Goal: Book appointment/travel/reservation

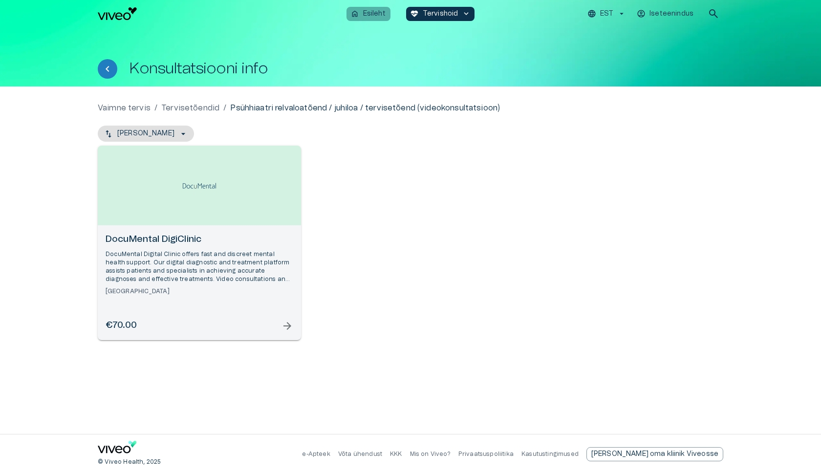
click at [367, 18] on p "Esileht" at bounding box center [374, 14] width 22 height 10
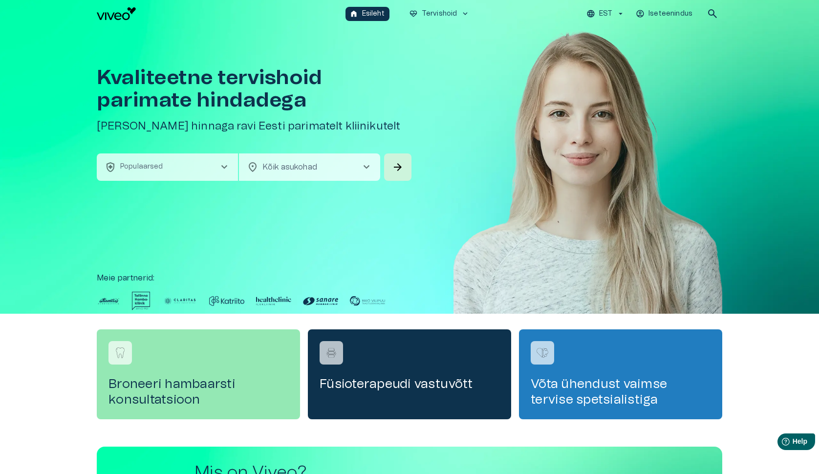
click at [225, 167] on span "chevron_right" at bounding box center [224, 167] width 12 height 12
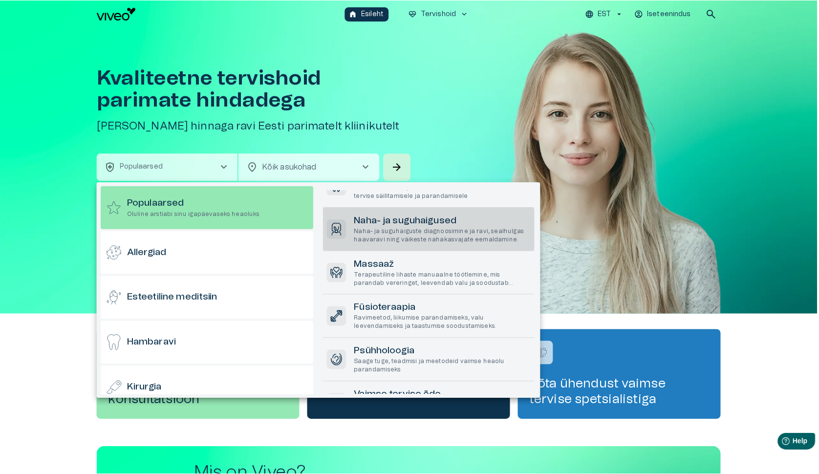
scroll to position [49, 0]
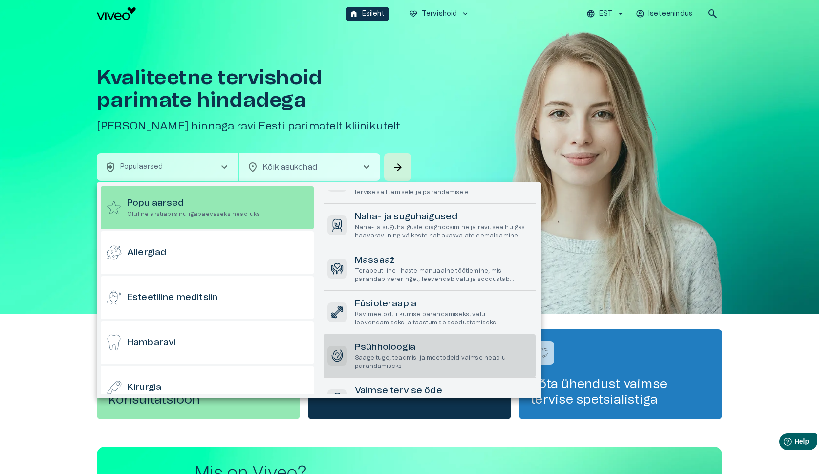
click at [393, 355] on p "Saage tuge, teadmisi ja meetodeid vaimse heaolu parandamiseks" at bounding box center [443, 362] width 177 height 17
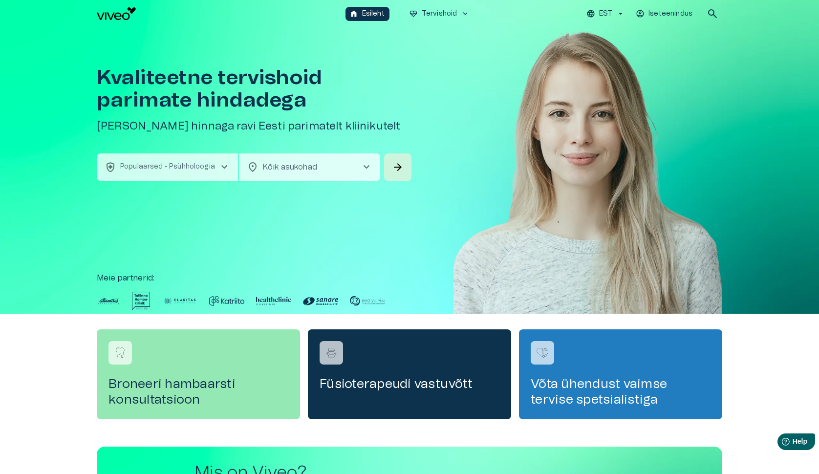
click at [347, 148] on div "Kvaliteetne tervishoid parimate hindadega [PERSON_NAME] soodsaima hinnaga ravi …" at bounding box center [255, 90] width 317 height 126
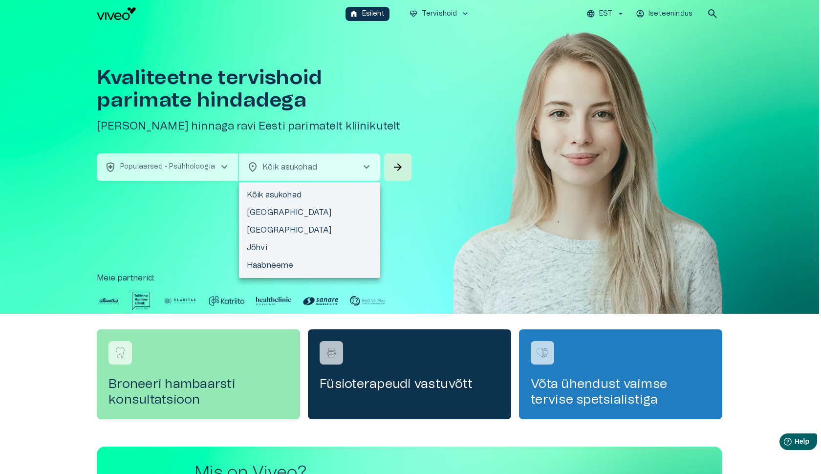
click at [348, 159] on body "Hindame teie privaatsust Kasutame küpsiseid teie sirvimiskogemuse parandamiseks…" at bounding box center [410, 237] width 821 height 474
click at [313, 209] on li "[GEOGRAPHIC_DATA]" at bounding box center [309, 213] width 141 height 18
type input "**********"
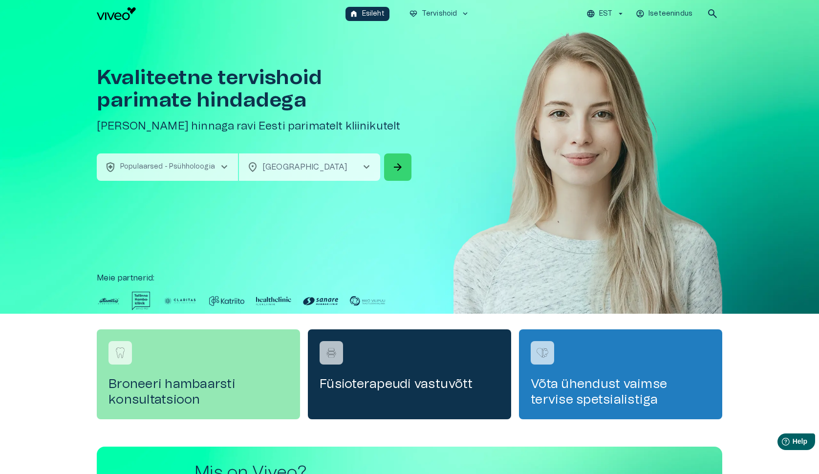
click at [401, 166] on span "arrow_forward" at bounding box center [398, 167] width 12 height 12
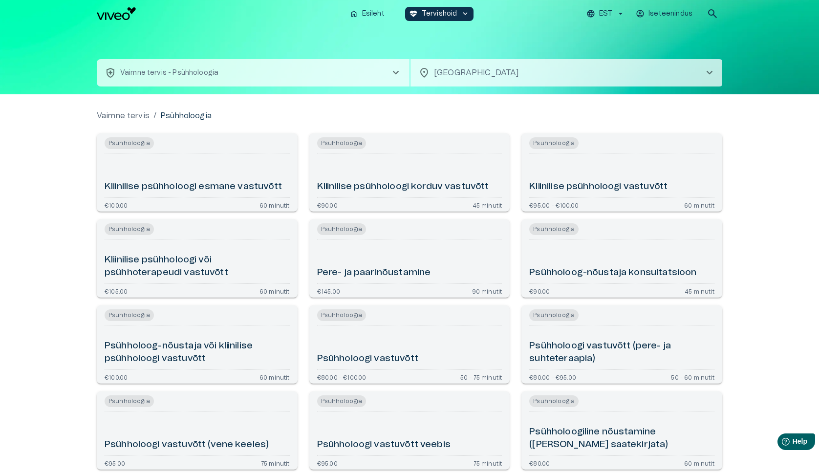
click at [397, 69] on span "chevron_right" at bounding box center [396, 73] width 12 height 12
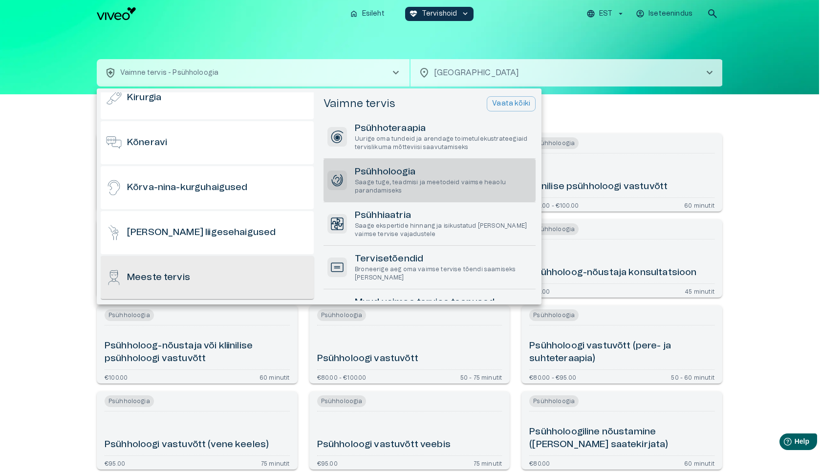
scroll to position [194, 0]
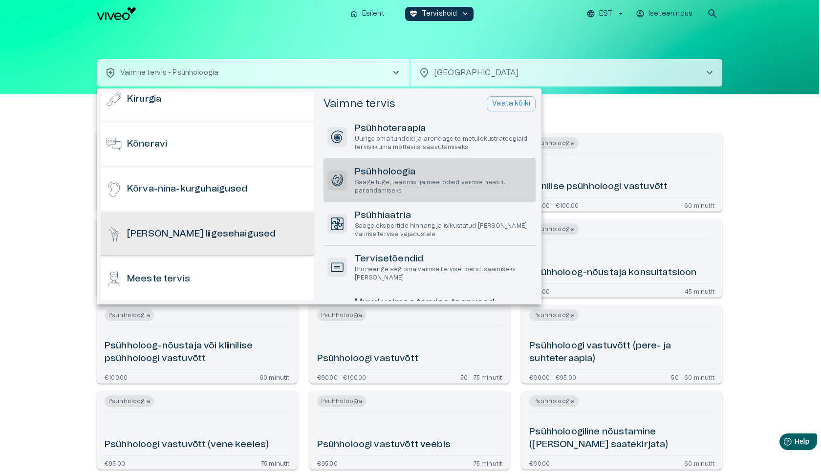
click at [220, 241] on div "[PERSON_NAME] liigesehaigused" at bounding box center [207, 234] width 213 height 43
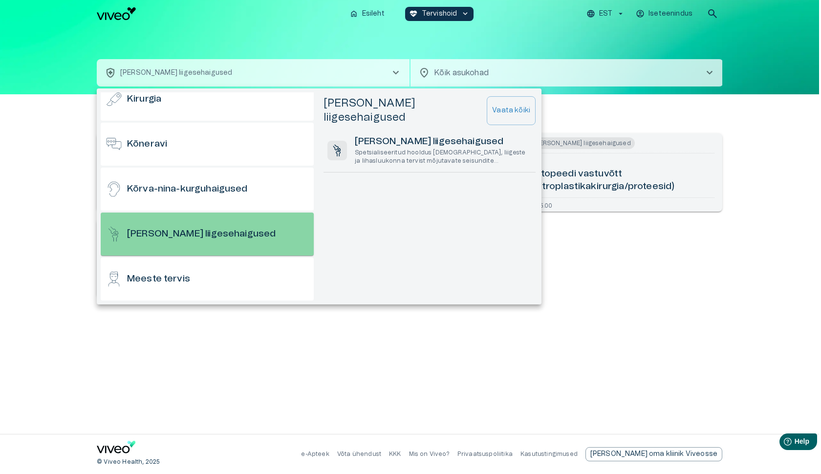
scroll to position [195, 0]
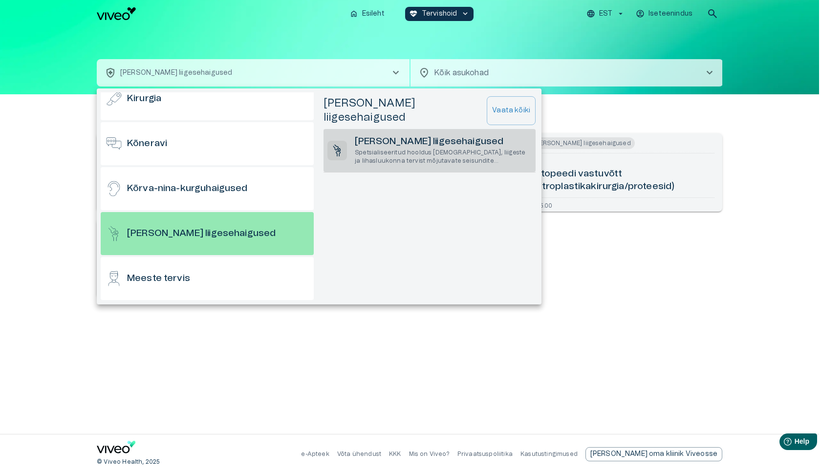
click at [391, 149] on p "Spetsialiseeritud hooldus [DEMOGRAPHIC_DATA], liigeste ja lihasluukonna tervist…" at bounding box center [443, 157] width 177 height 17
